Goal: Task Accomplishment & Management: Manage account settings

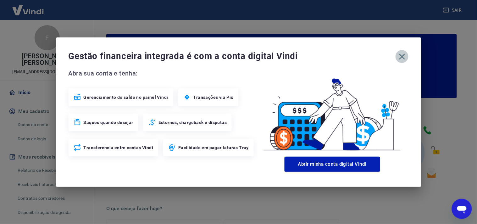
click at [403, 60] on icon "button" at bounding box center [402, 57] width 10 height 10
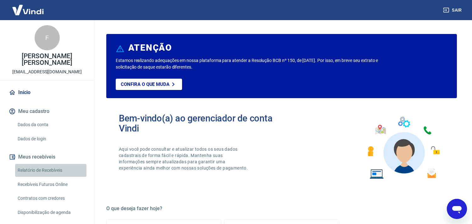
click at [60, 168] on link "Relatório de Recebíveis" at bounding box center [50, 170] width 71 height 13
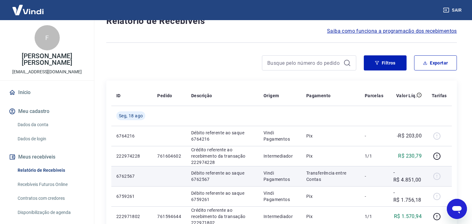
scroll to position [35, 0]
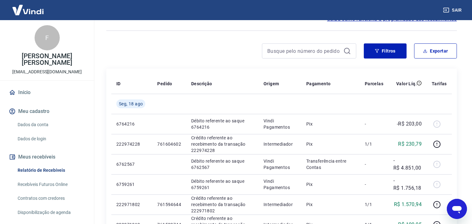
click at [151, 55] on div at bounding box center [231, 50] width 250 height 15
click at [24, 95] on link "Início" at bounding box center [47, 93] width 79 height 14
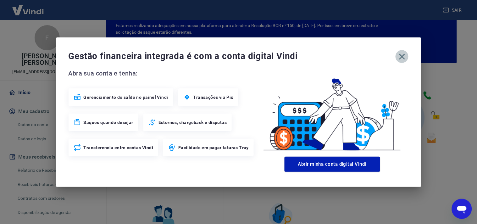
click at [407, 54] on button "button" at bounding box center [402, 56] width 13 height 13
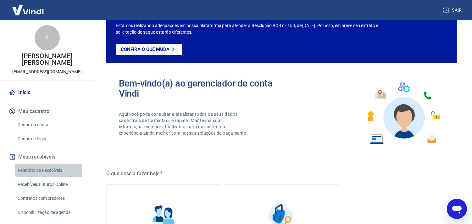
click at [42, 172] on link "Relatório de Recebíveis" at bounding box center [50, 170] width 71 height 13
